Goal: Find specific page/section: Find specific page/section

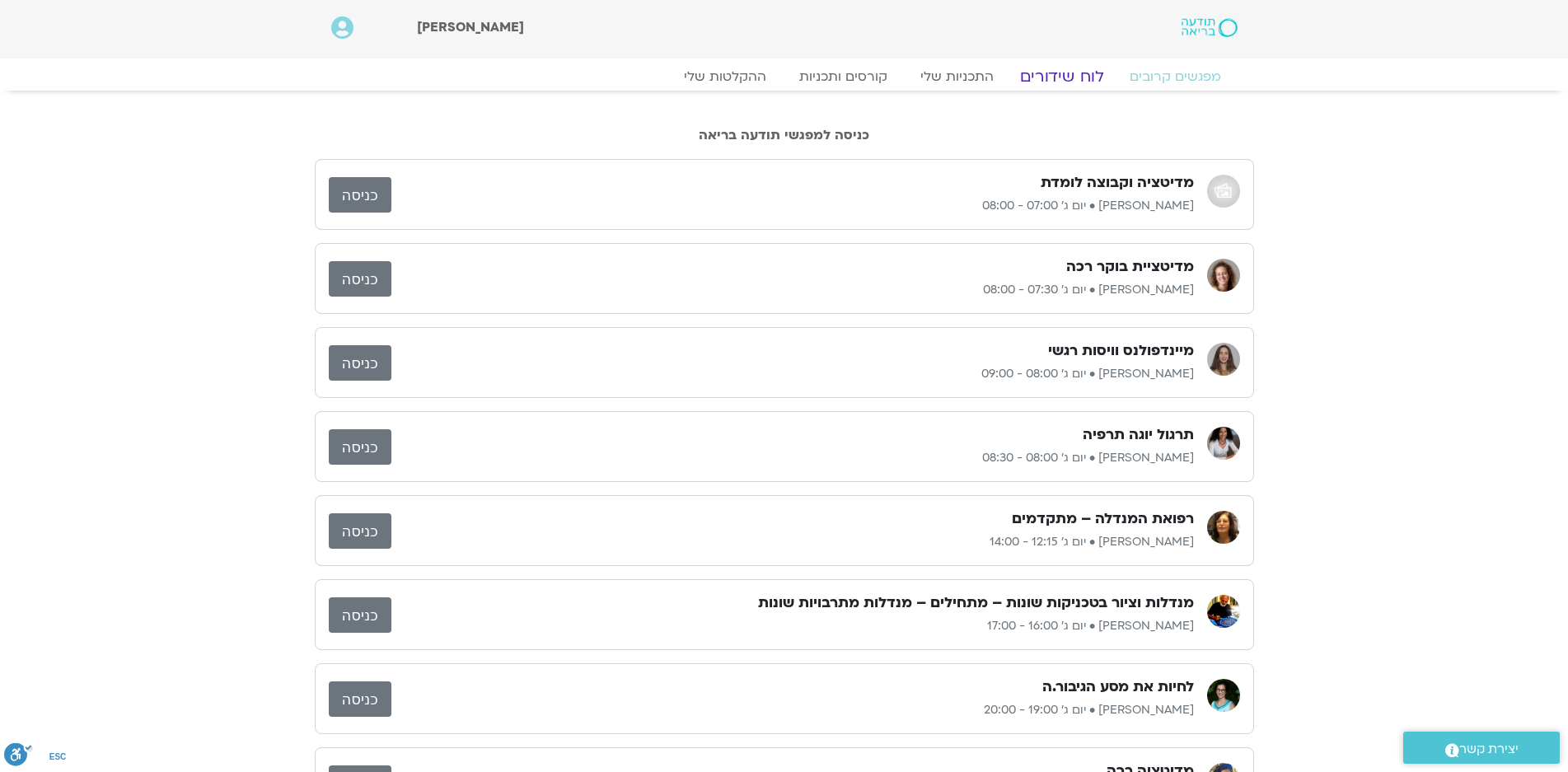
click at [1058, 77] on link "לוח שידורים" at bounding box center [1061, 77] width 123 height 20
click at [1085, 72] on link "לוח שידורים" at bounding box center [1061, 77] width 123 height 20
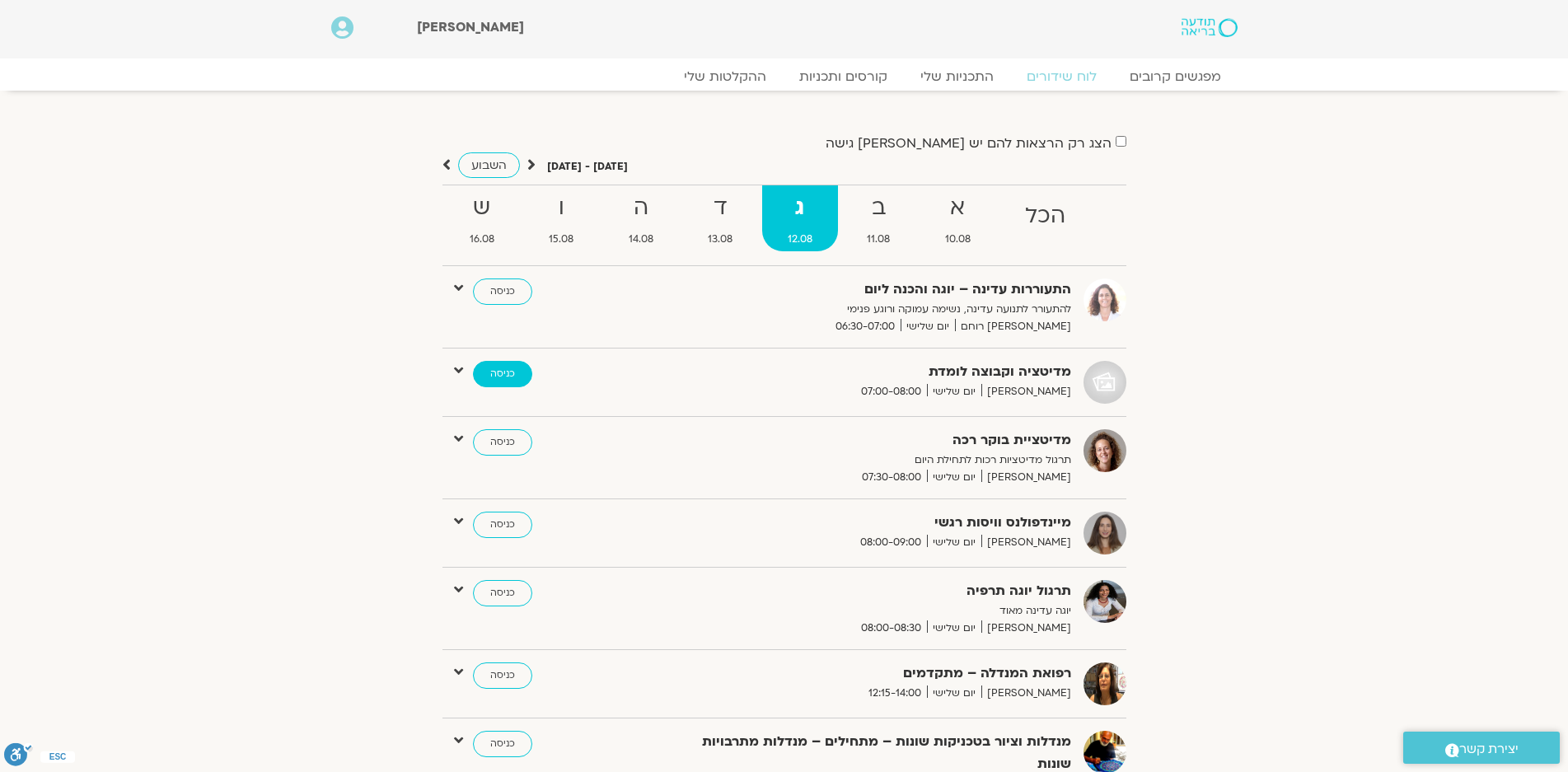
click at [490, 371] on link "כניסה" at bounding box center [502, 374] width 59 height 27
